Goal: Browse casually

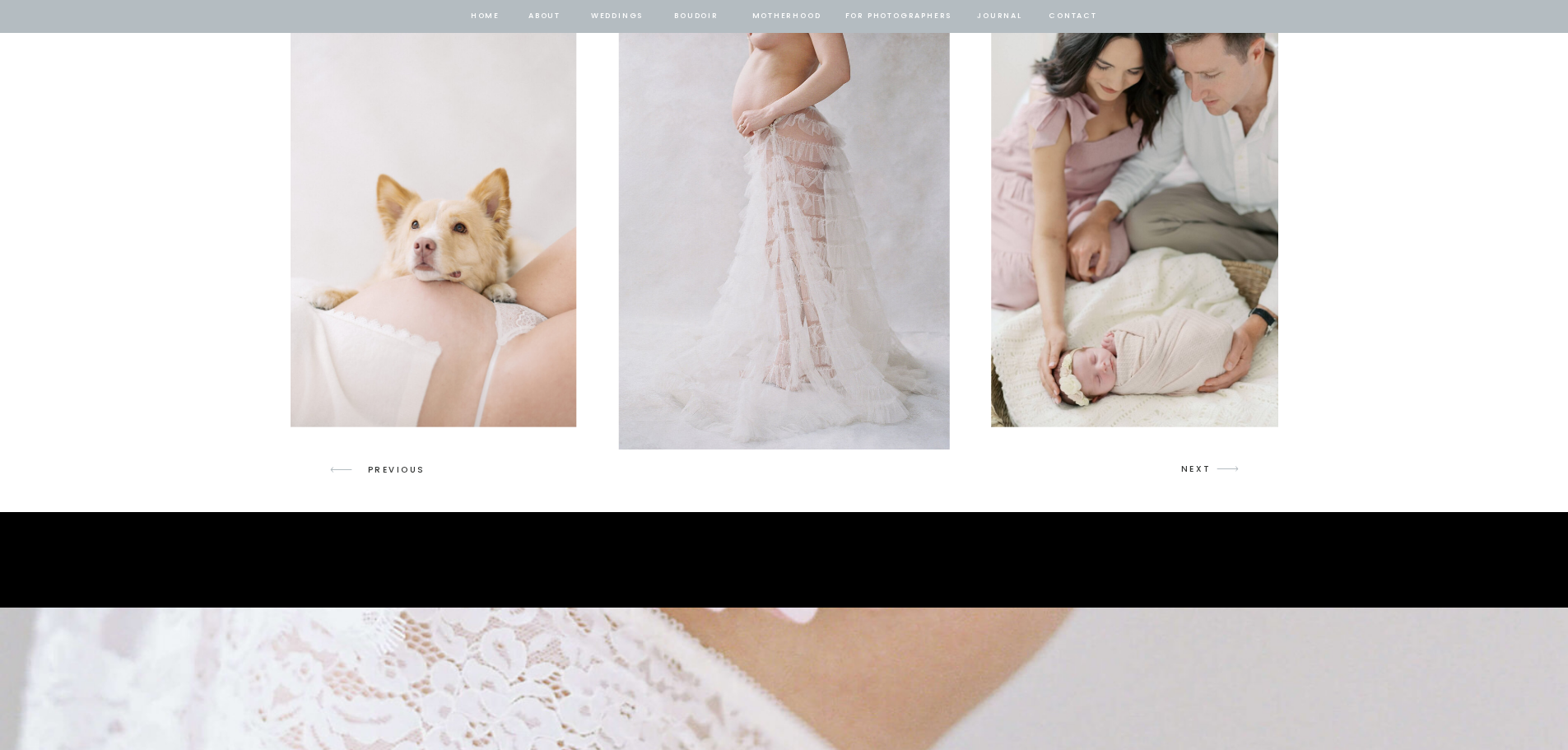
scroll to position [2388, 0]
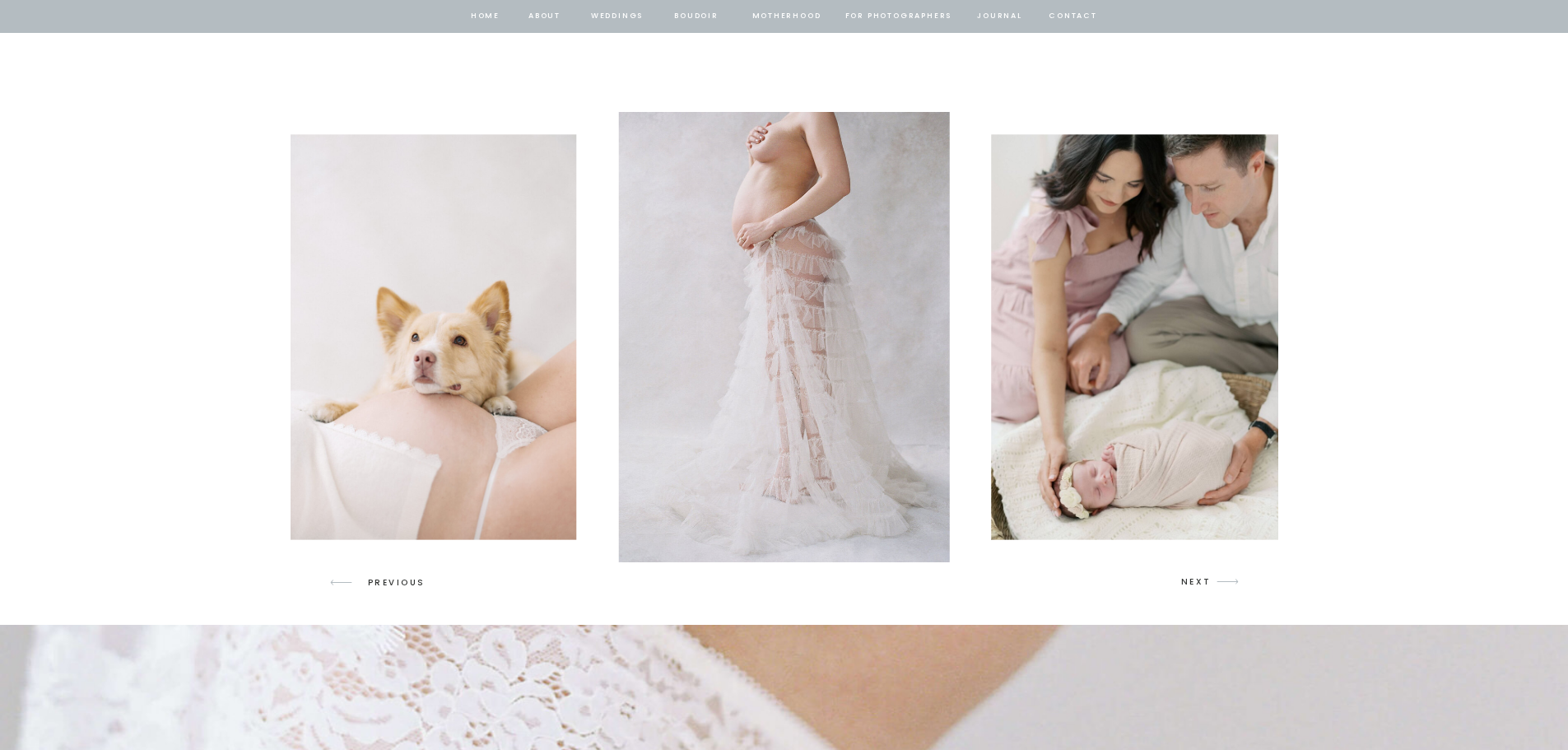
click at [1209, 584] on icon "arrow" at bounding box center [1227, 581] width 39 height 39
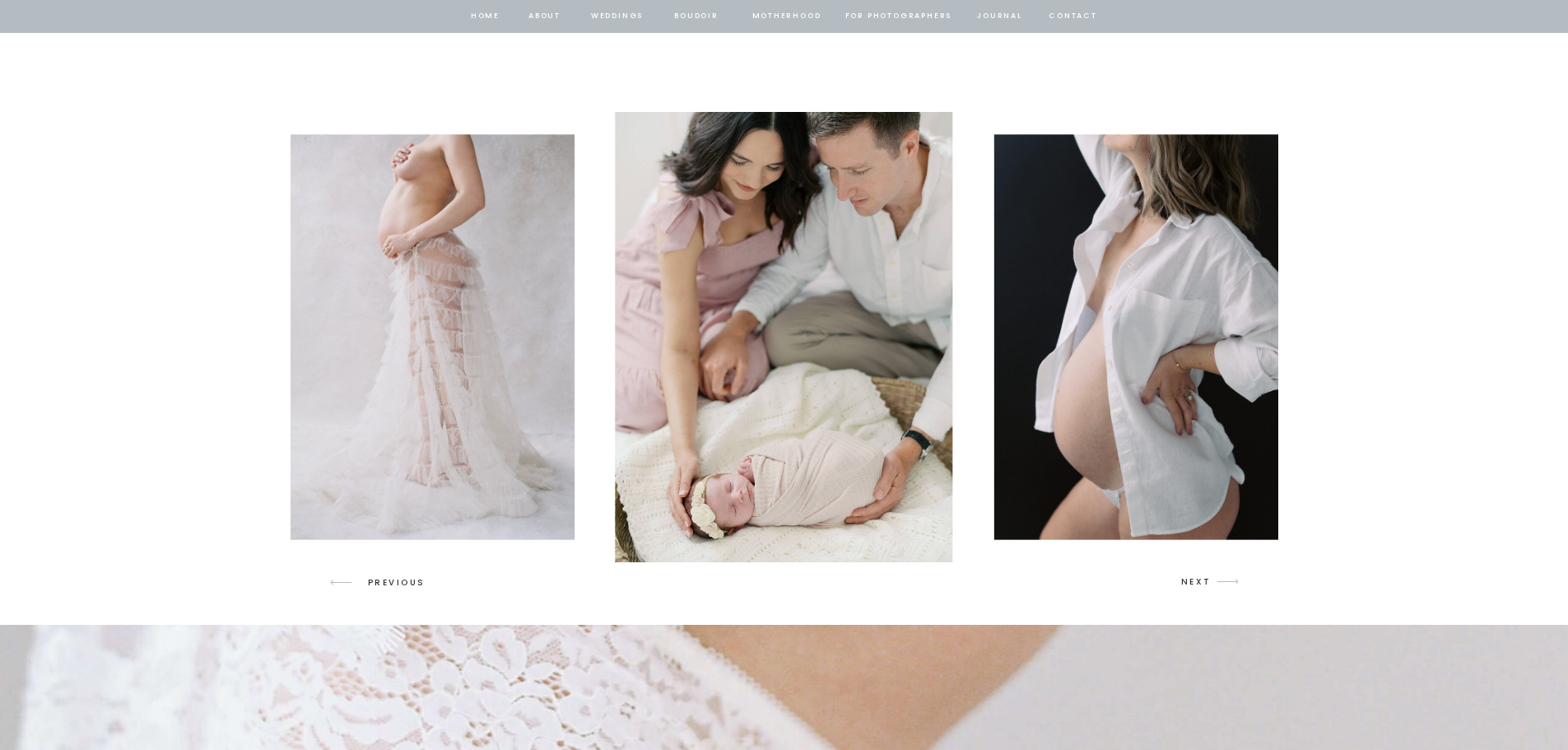
click at [1210, 582] on icon "arrow" at bounding box center [1227, 581] width 39 height 39
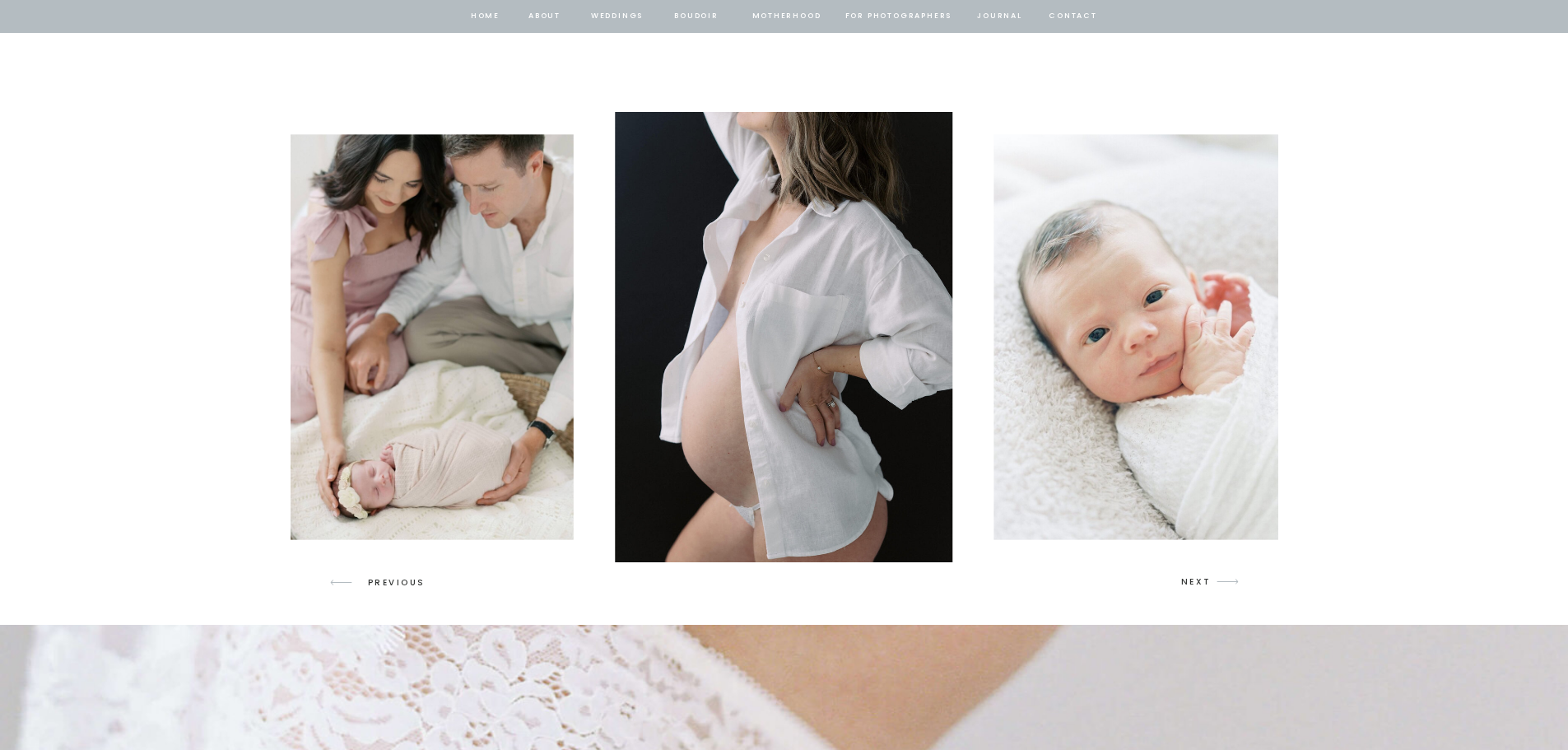
click at [1210, 582] on icon "arrow" at bounding box center [1227, 581] width 39 height 39
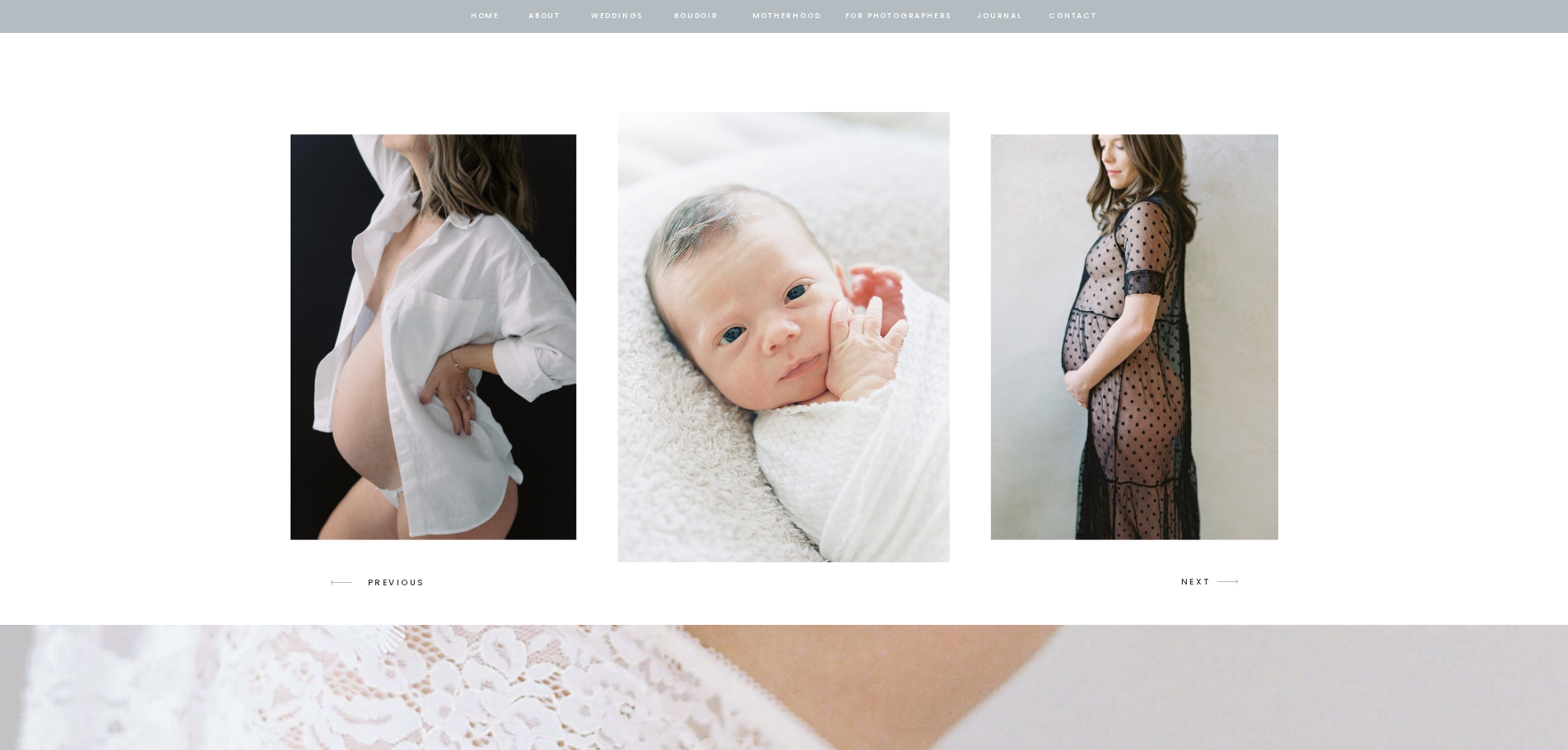
click at [1210, 582] on icon "arrow" at bounding box center [1227, 581] width 39 height 39
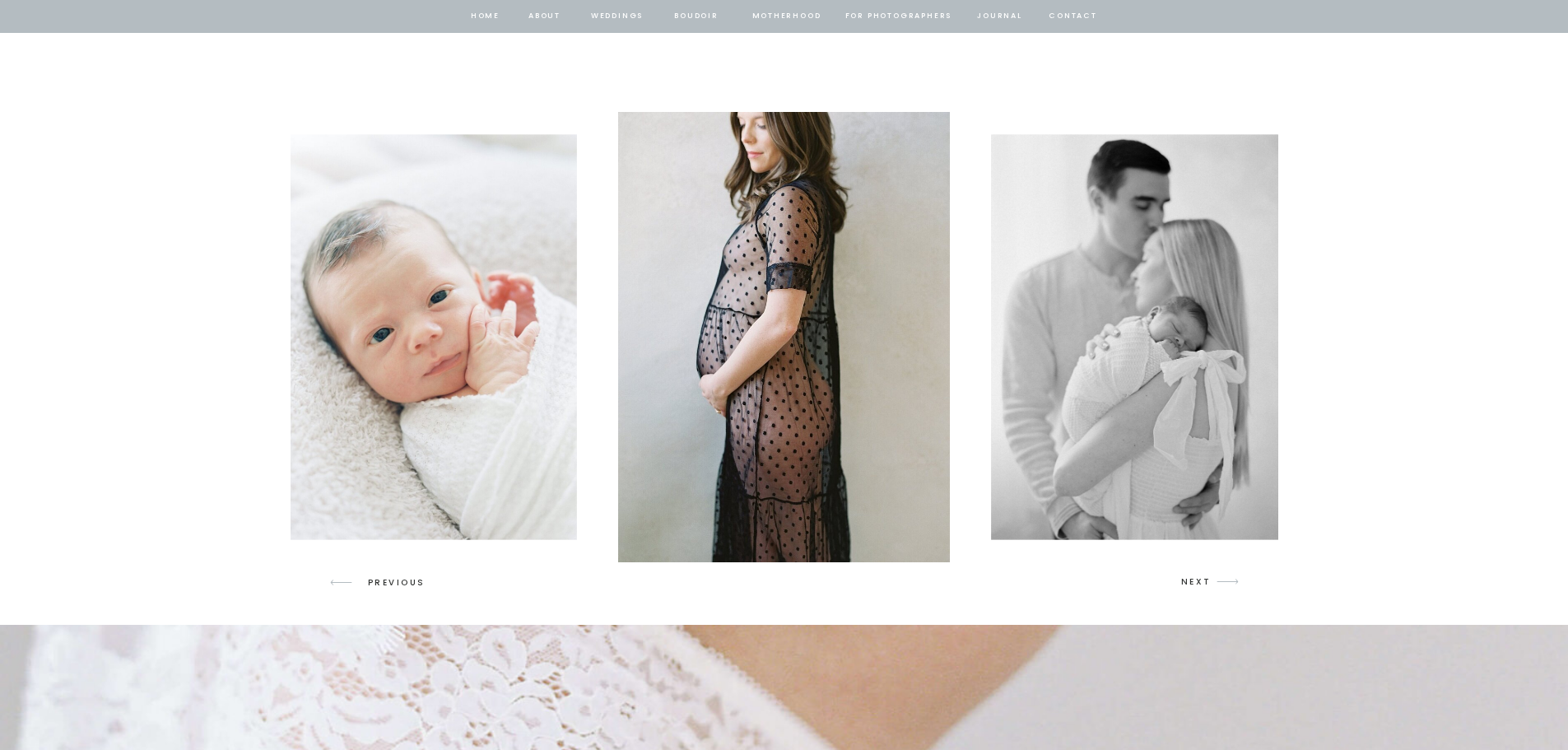
click at [1210, 582] on icon "arrow" at bounding box center [1227, 581] width 39 height 39
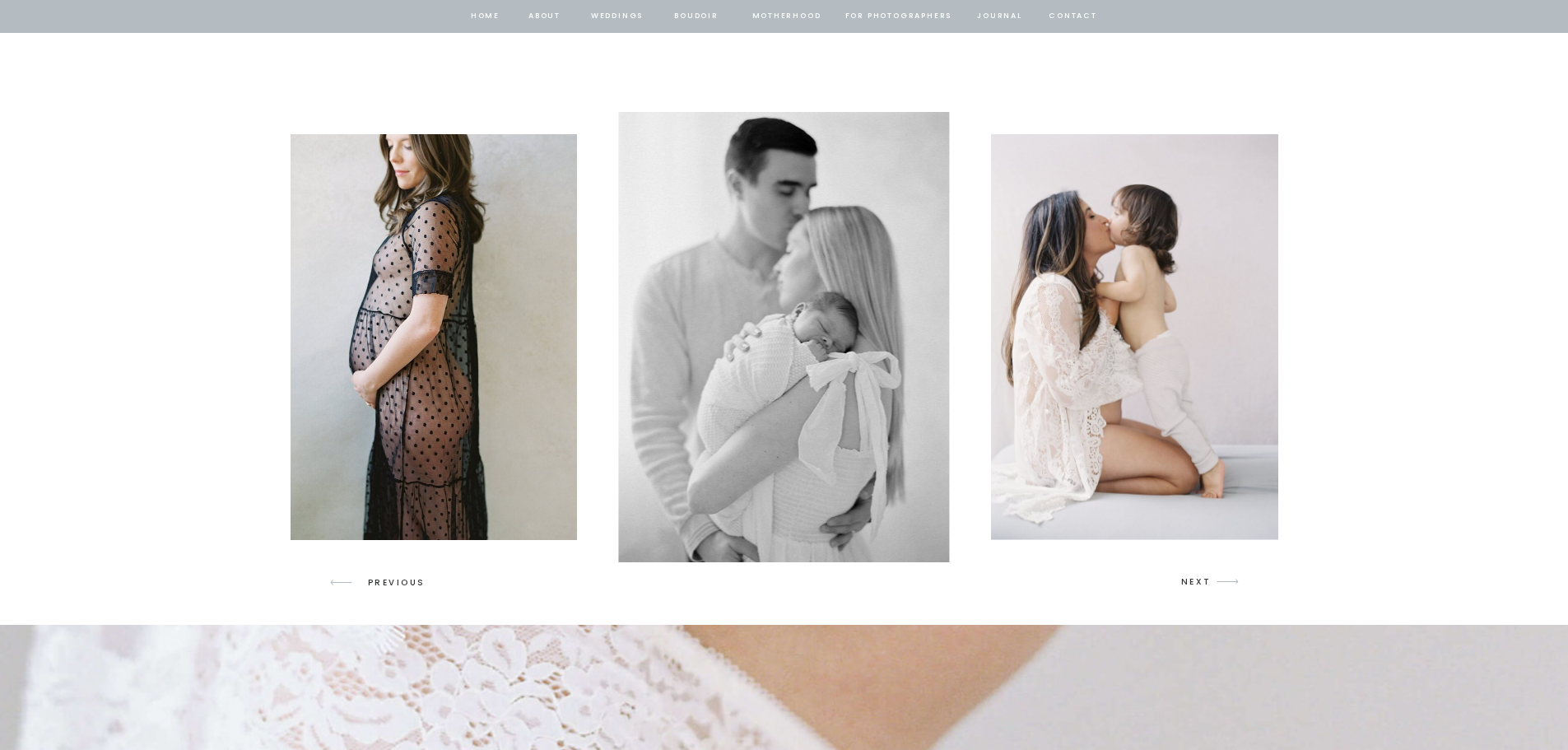
click at [1210, 582] on icon "arrow" at bounding box center [1227, 581] width 39 height 39
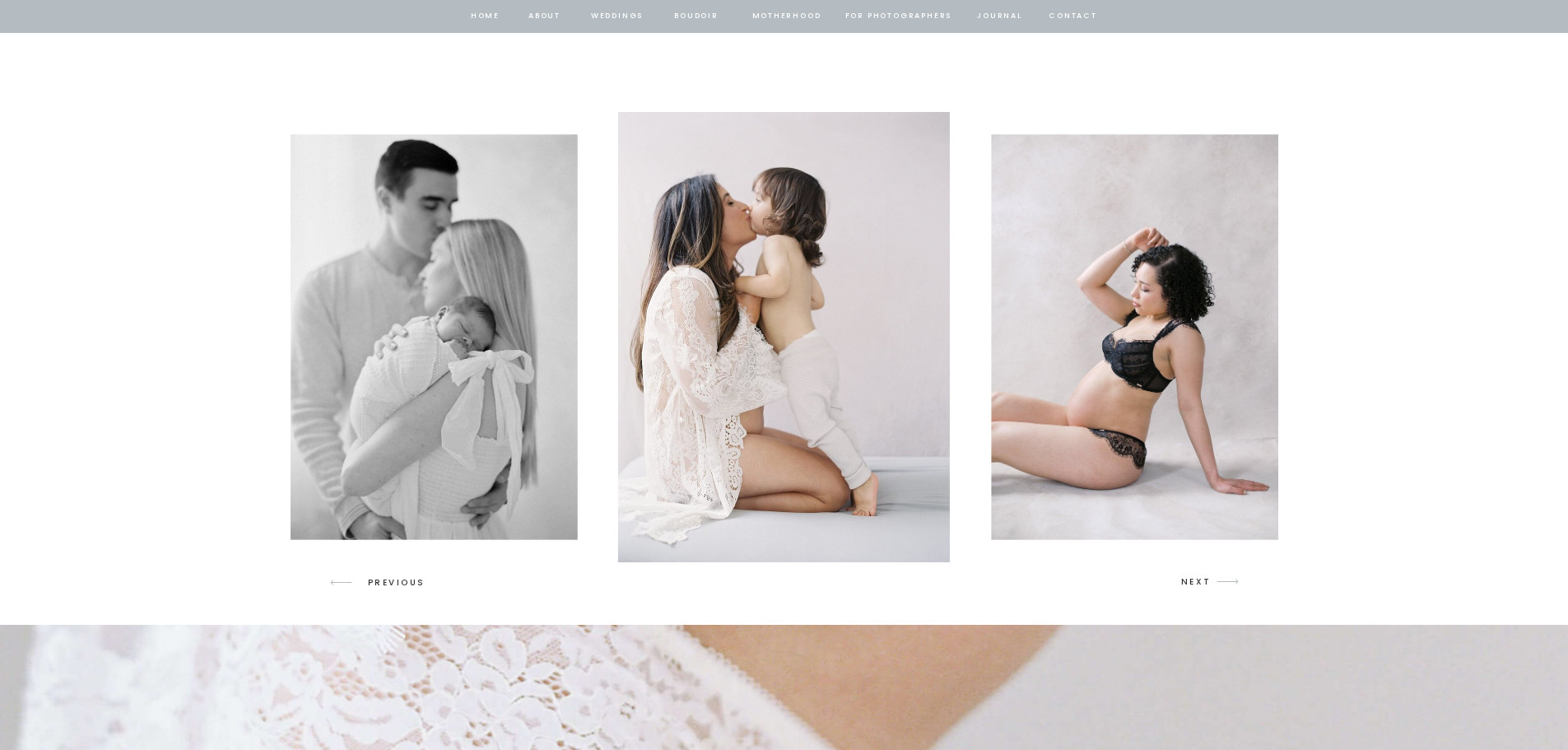
click at [1210, 582] on icon "arrow" at bounding box center [1227, 581] width 39 height 39
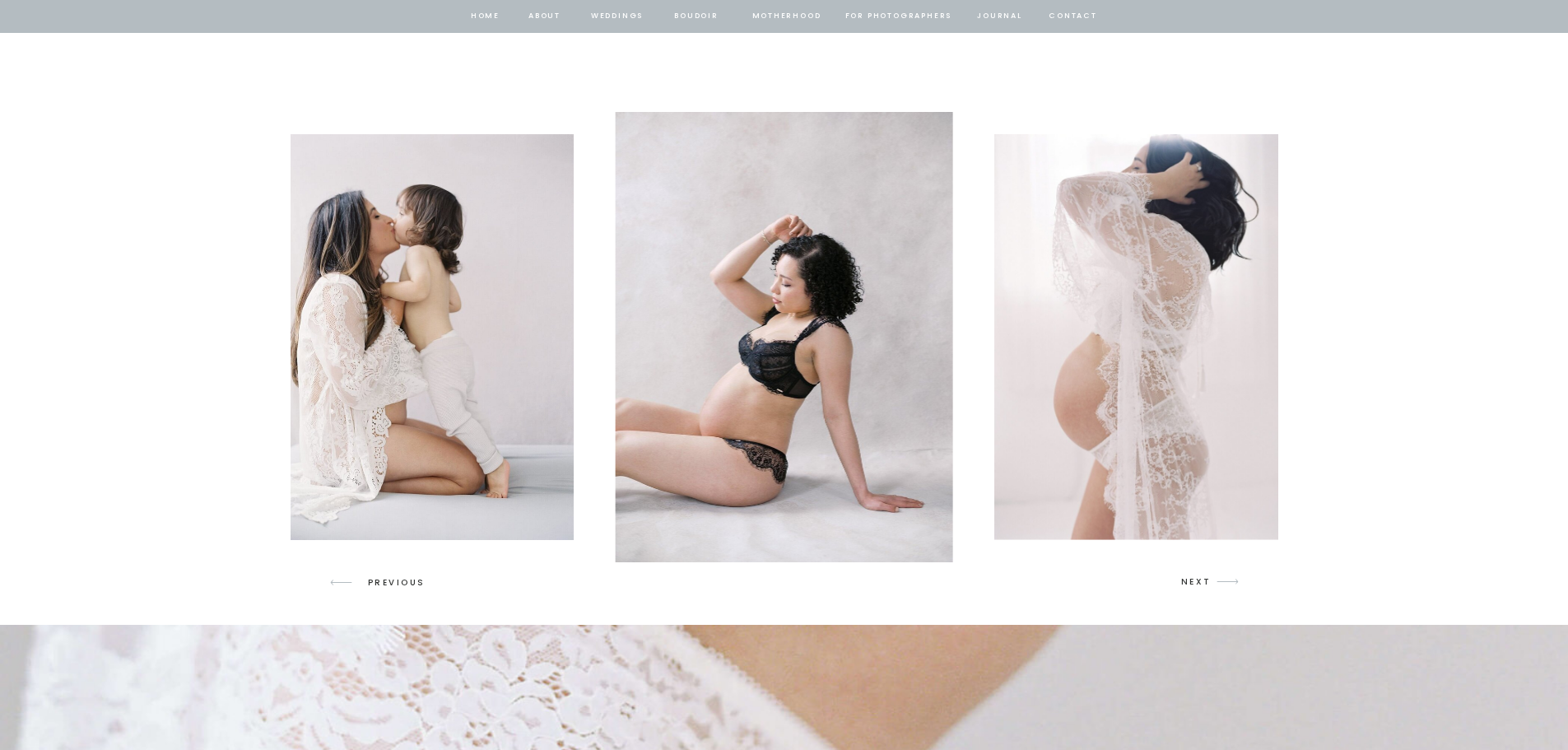
click at [1210, 582] on icon "arrow" at bounding box center [1227, 581] width 39 height 39
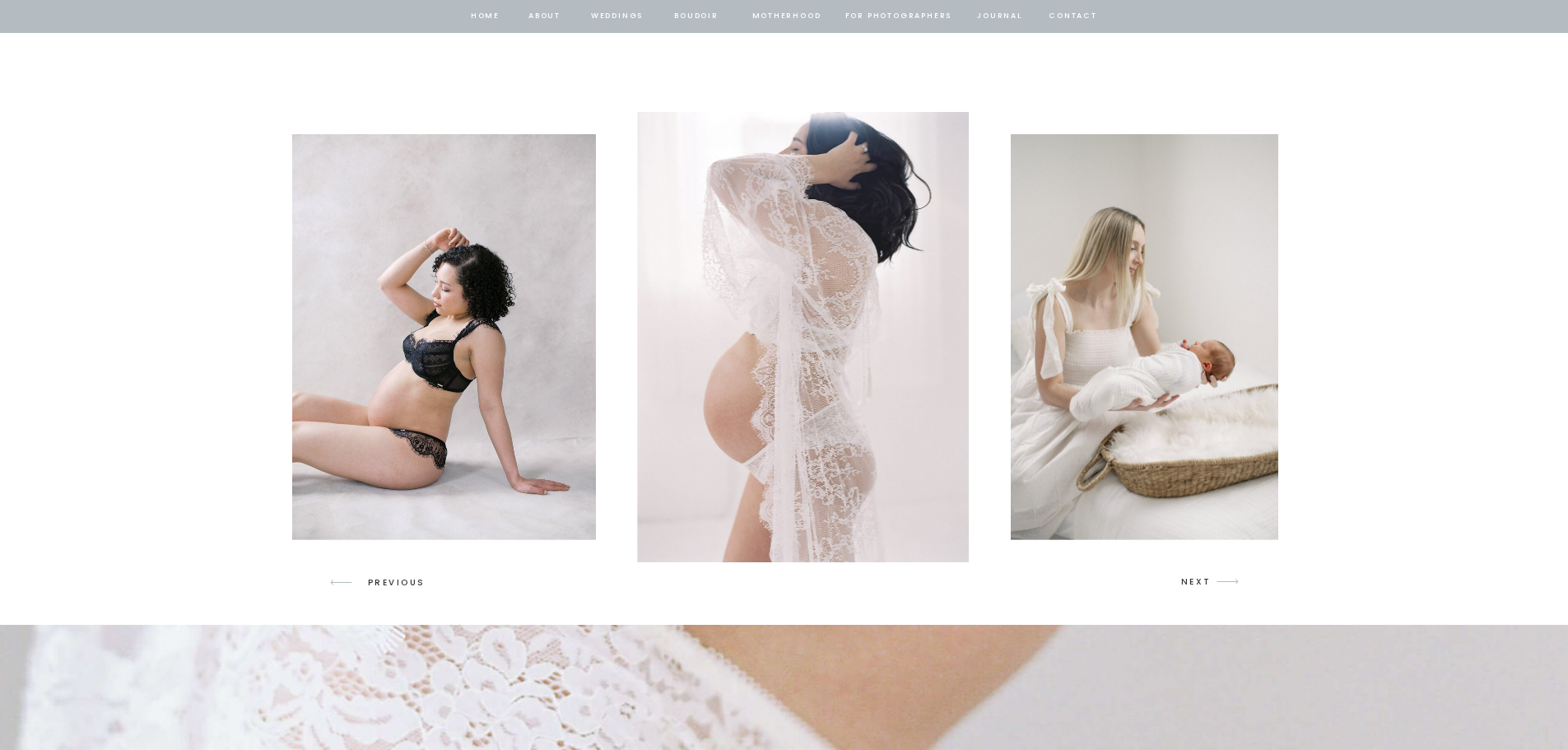
click at [1210, 582] on icon "arrow" at bounding box center [1227, 581] width 39 height 39
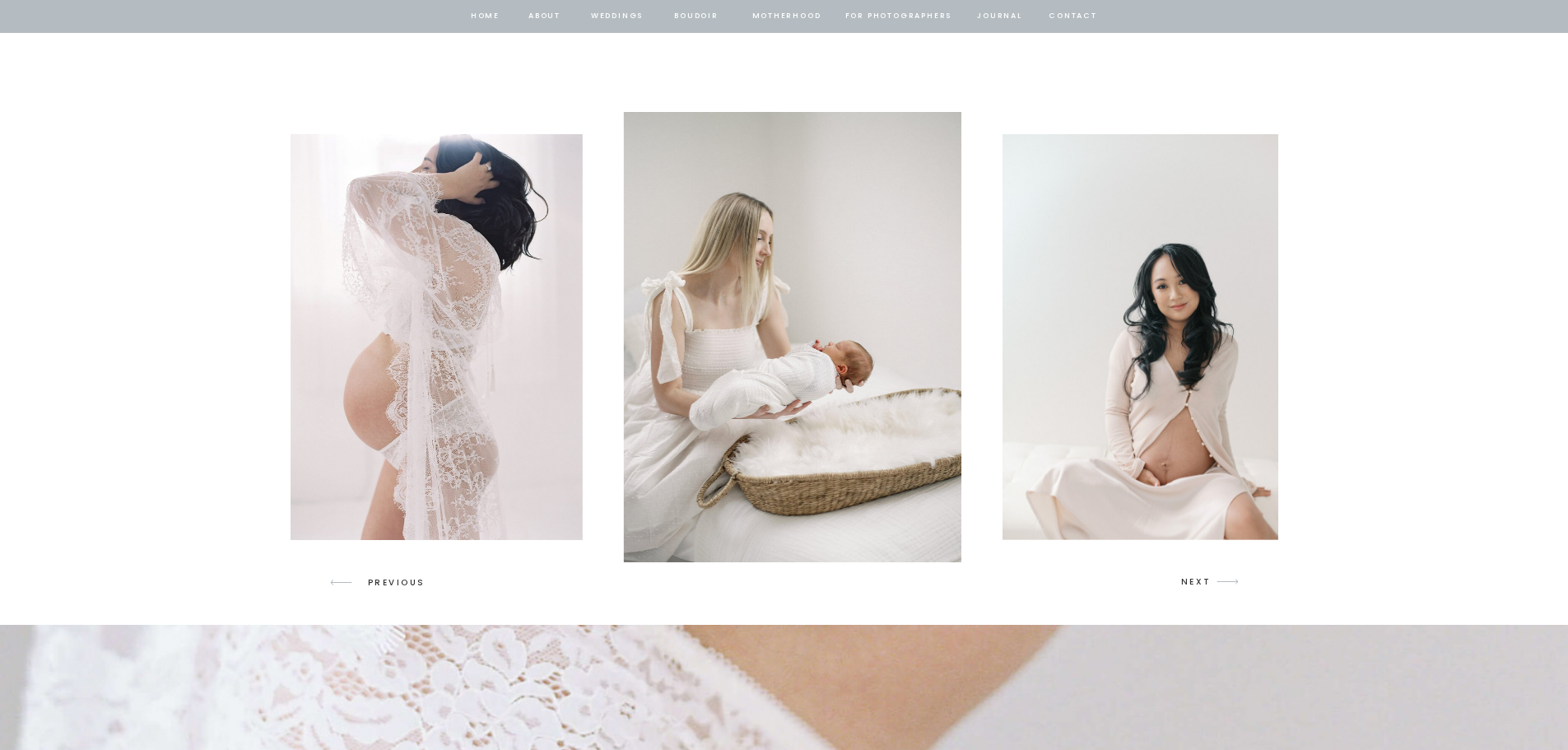
click at [1210, 582] on icon "arrow" at bounding box center [1227, 581] width 39 height 39
